Goal: Task Accomplishment & Management: Manage account settings

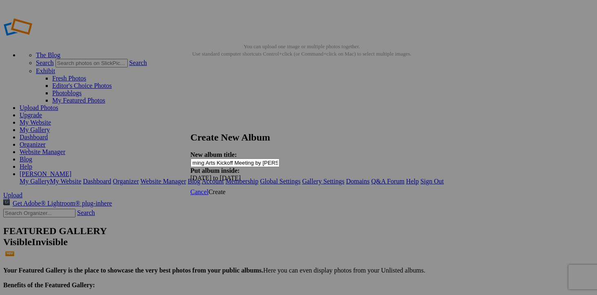
scroll to position [0, 16]
type input "Performing Arts Kickoff Meeting by [PERSON_NAME]"
click at [226, 188] on span "Create" at bounding box center [217, 191] width 17 height 7
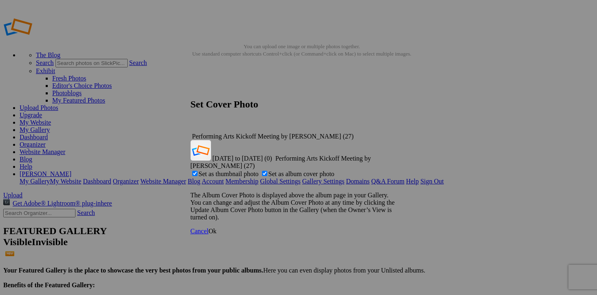
click at [217, 227] on span "Ok" at bounding box center [213, 230] width 8 height 7
